Goal: Information Seeking & Learning: Learn about a topic

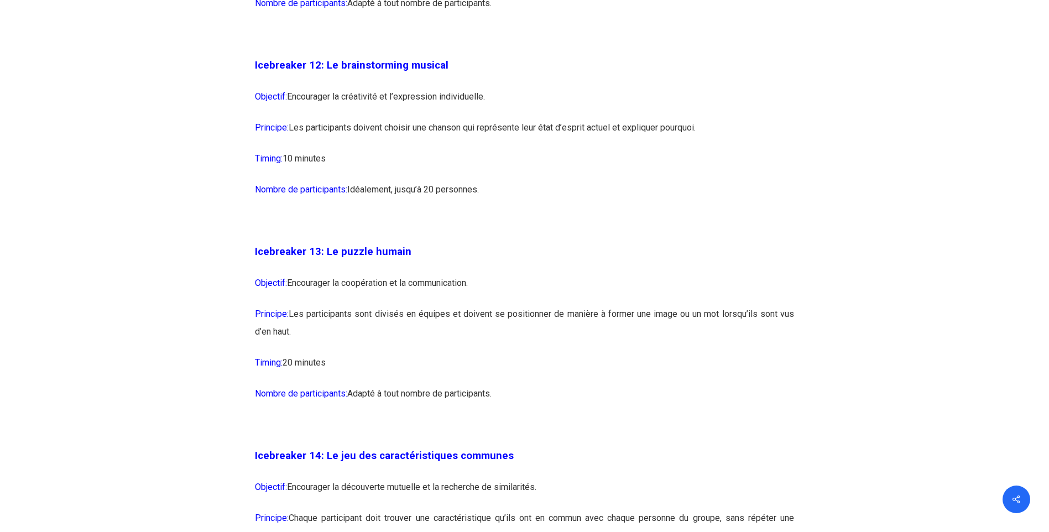
scroll to position [4923, 0]
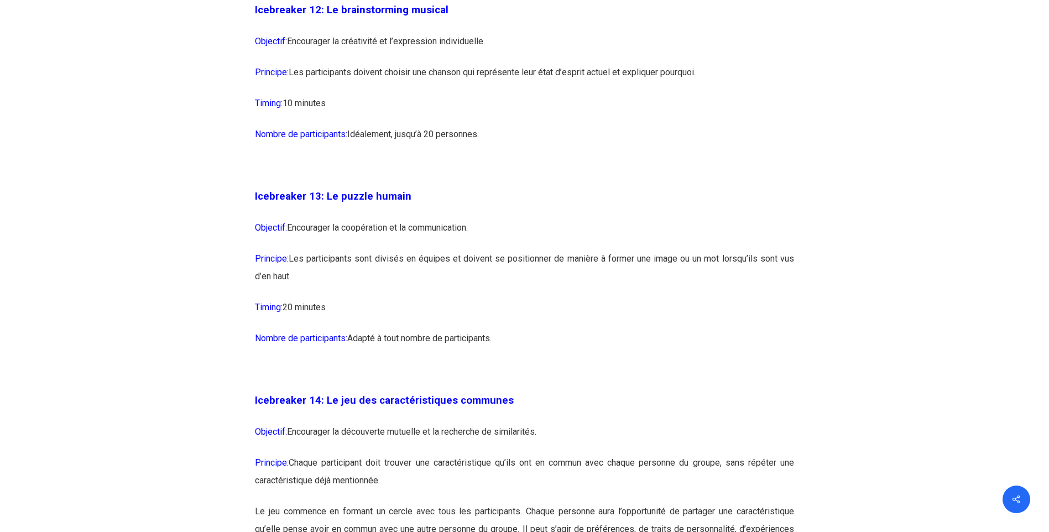
drag, startPoint x: 248, startPoint y: 77, endPoint x: 503, endPoint y: 166, distance: 270.1
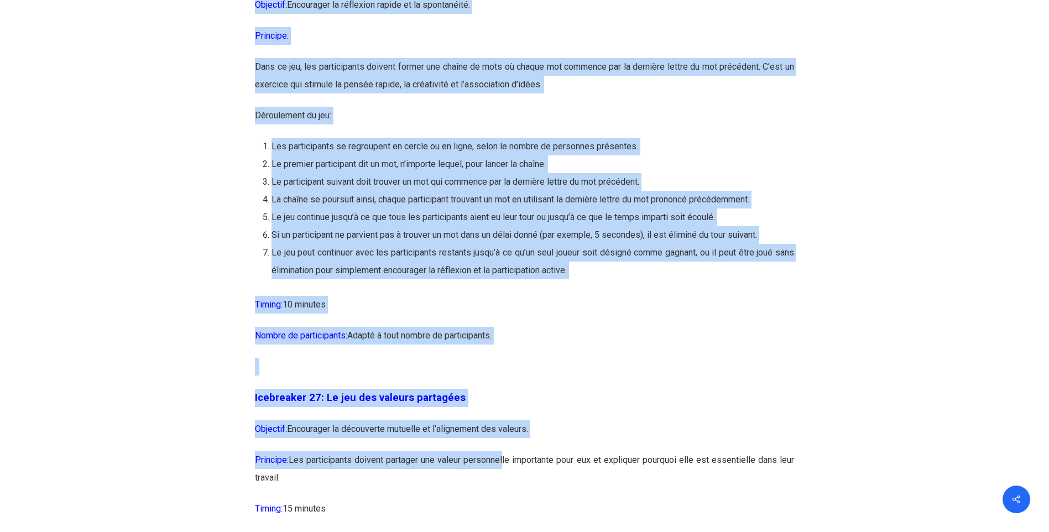
scroll to position [9873, 0]
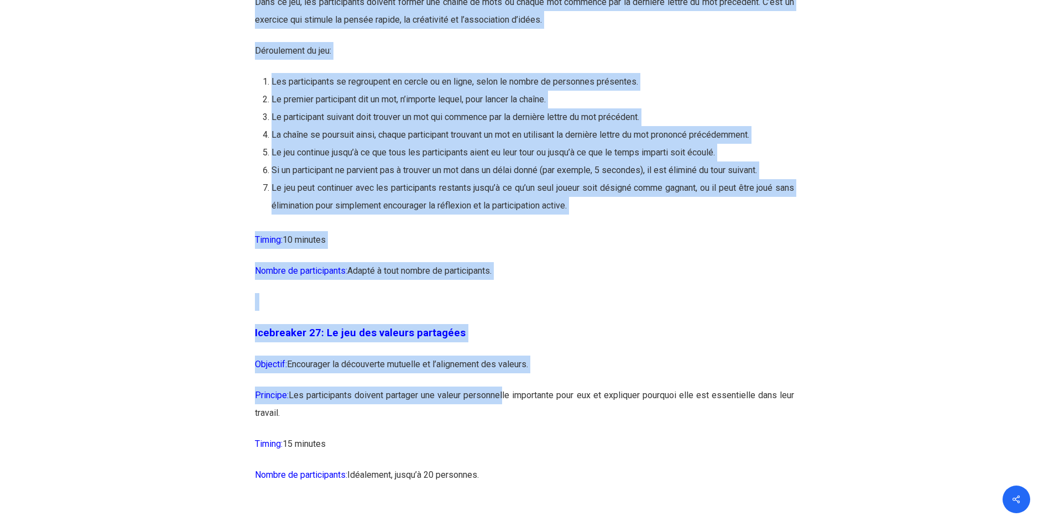
drag, startPoint x: 325, startPoint y: 155, endPoint x: 503, endPoint y: 336, distance: 254.3
drag, startPoint x: 503, startPoint y: 336, endPoint x: 475, endPoint y: 324, distance: 30.9
copy div "Lo ips dol sita co adipisc Elitsedd: Eiusmodtem in utlaboree dolore ma al enima…"
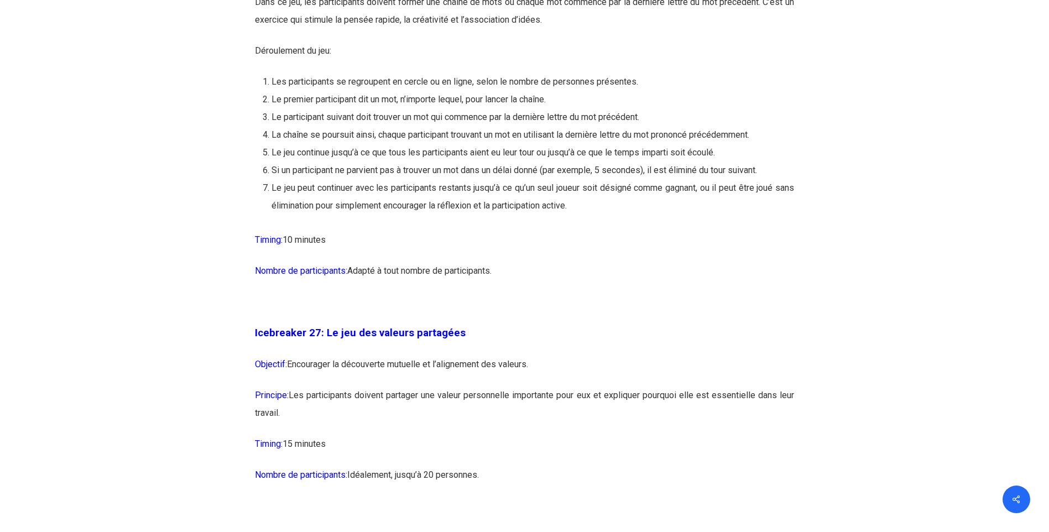
click at [517, 324] on p at bounding box center [524, 308] width 539 height 31
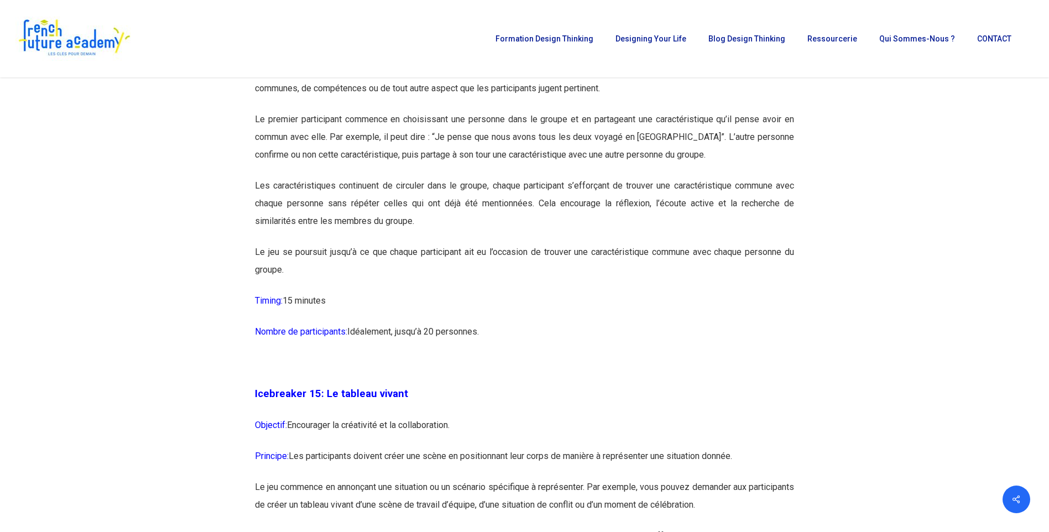
scroll to position [5251, 0]
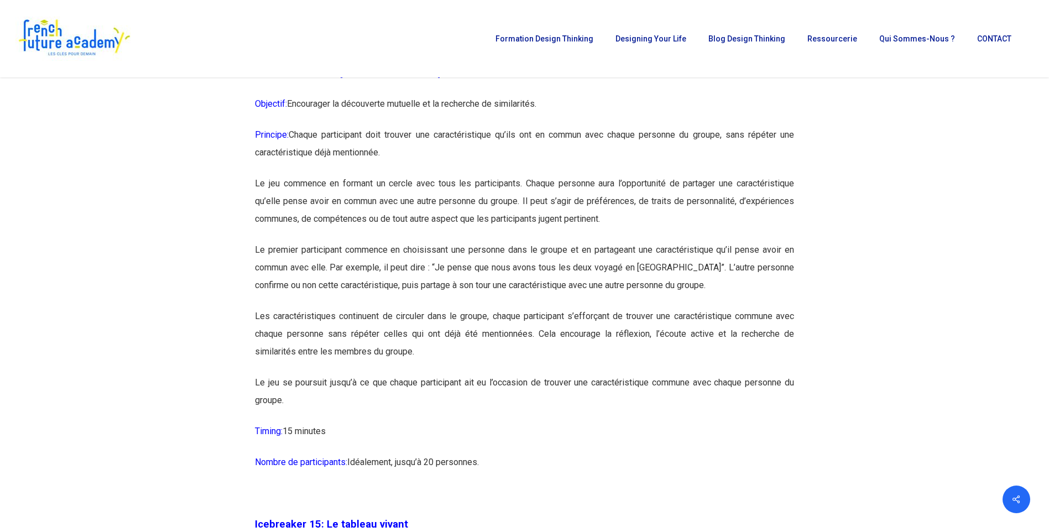
click at [59, 32] on img at bounding box center [73, 39] width 117 height 44
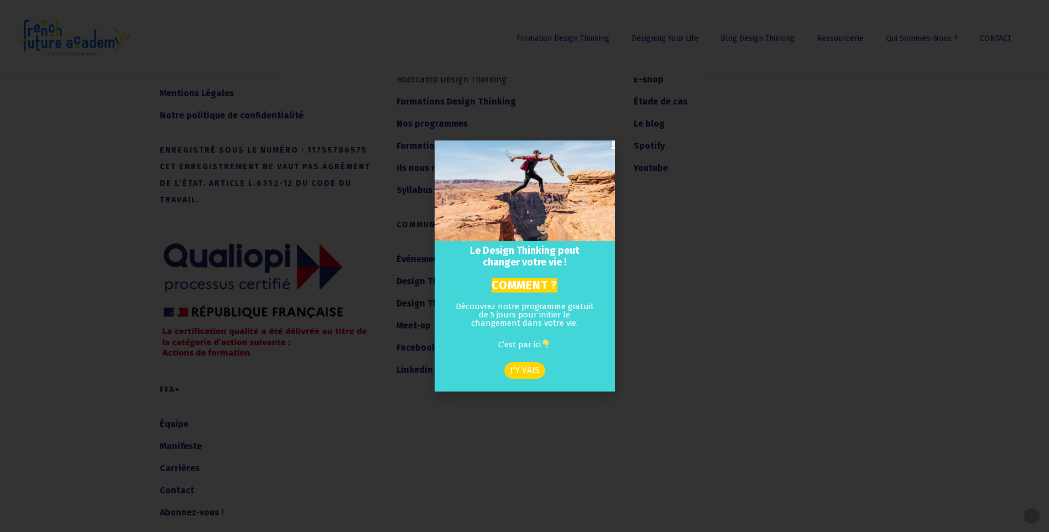
scroll to position [6100, 0]
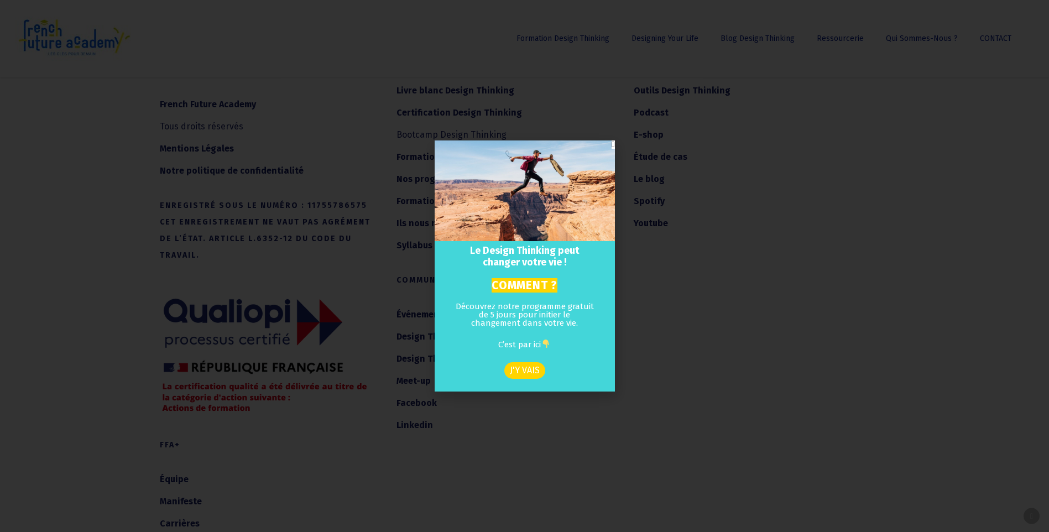
click at [612, 144] on icon "Close" at bounding box center [613, 145] width 3 height 8
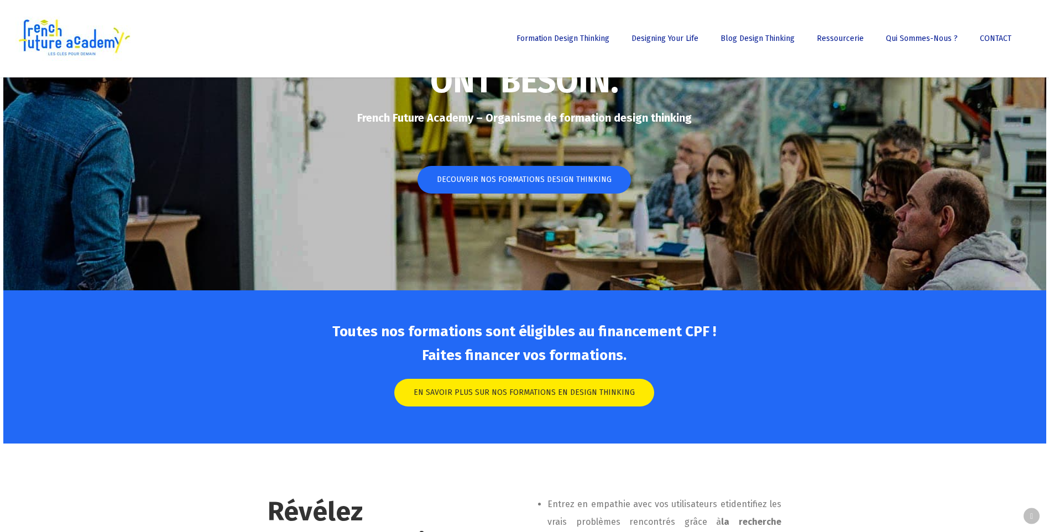
scroll to position [0, 0]
